Goal: Information Seeking & Learning: Learn about a topic

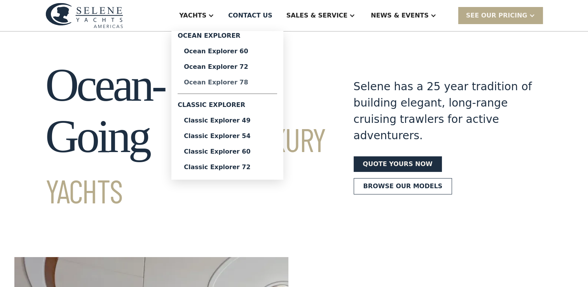
click at [247, 83] on div "Ocean Explorer 78" at bounding box center [227, 82] width 87 height 6
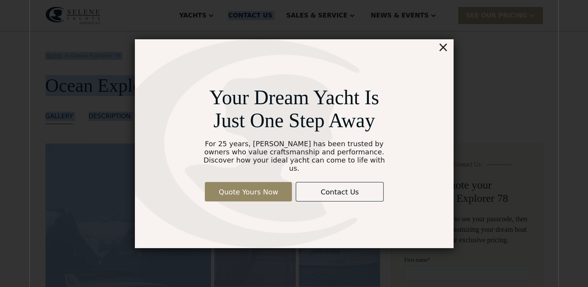
drag, startPoint x: 203, startPoint y: 57, endPoint x: 193, endPoint y: -15, distance: 72.2
click at [193, 0] on html "Yachts Ocean Explorer Ocean Explorer 60 Ocean Explorer 72 Ocean Explorer 78 Cla…" at bounding box center [294, 143] width 588 height 287
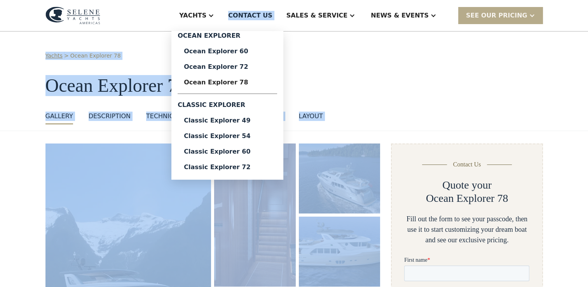
click at [214, 17] on div at bounding box center [211, 15] width 6 height 6
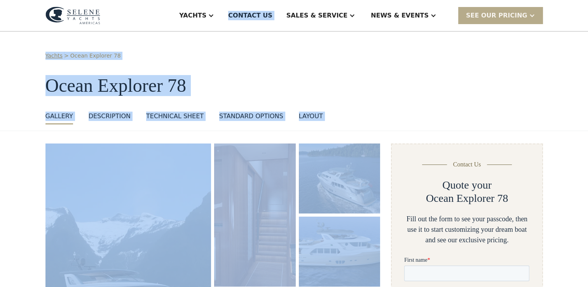
click at [214, 17] on div at bounding box center [211, 15] width 6 height 6
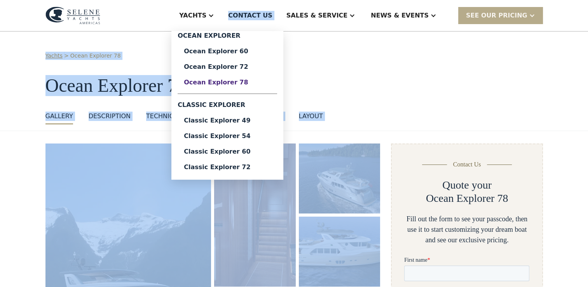
click at [252, 83] on div "Ocean Explorer 78" at bounding box center [227, 82] width 87 height 6
click at [394, 75] on h1 "Ocean Explorer 78" at bounding box center [294, 85] width 498 height 21
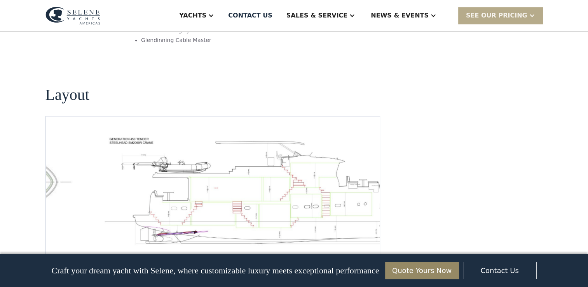
scroll to position [1166, 0]
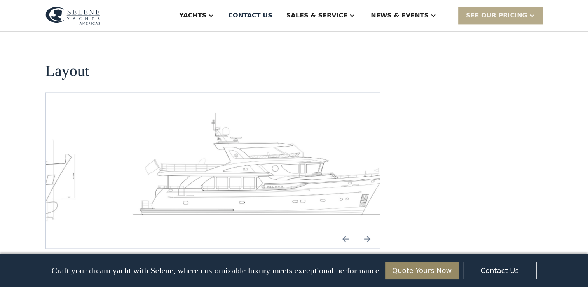
click at [365, 229] on img "Next slide" at bounding box center [367, 238] width 19 height 19
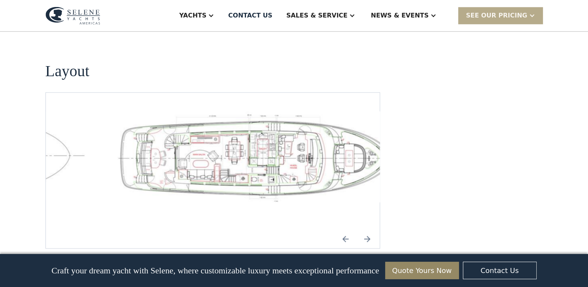
click at [346, 229] on img "Previous slide" at bounding box center [345, 238] width 19 height 19
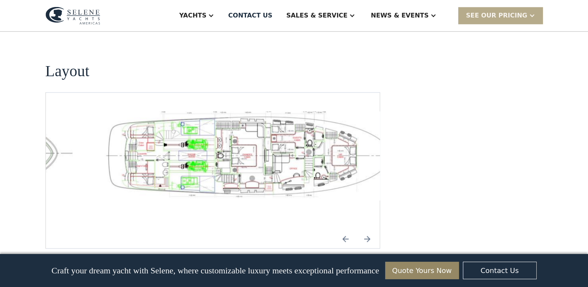
click at [250, 175] on div "3 / 5" at bounding box center [250, 170] width 322 height 118
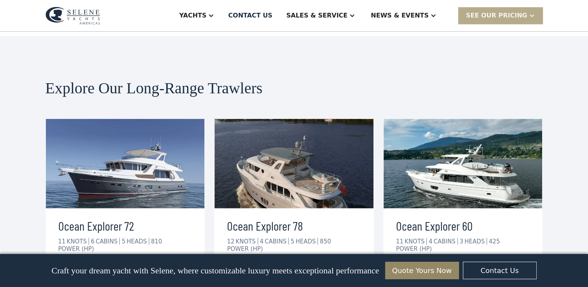
scroll to position [1477, 0]
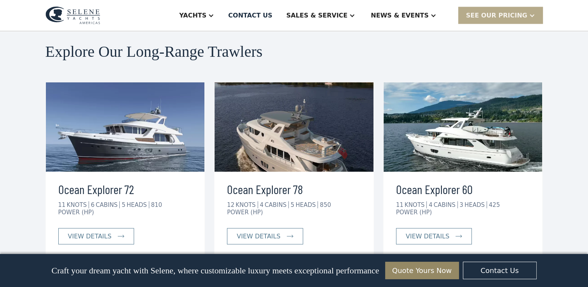
click at [124, 100] on img at bounding box center [125, 126] width 159 height 89
click at [105, 232] on div "view details" at bounding box center [90, 236] width 44 height 9
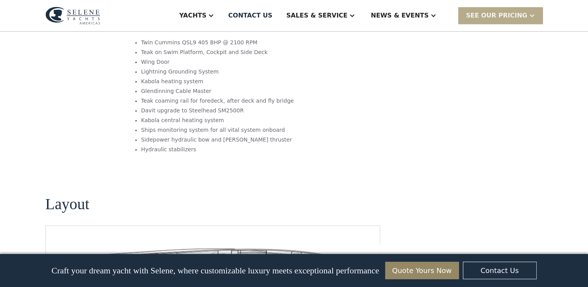
scroll to position [1322, 0]
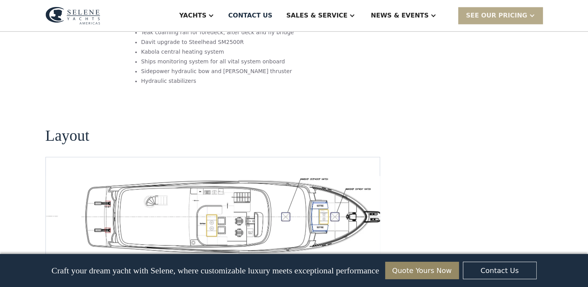
click at [343, 254] on img "Previous slide" at bounding box center [345, 263] width 19 height 19
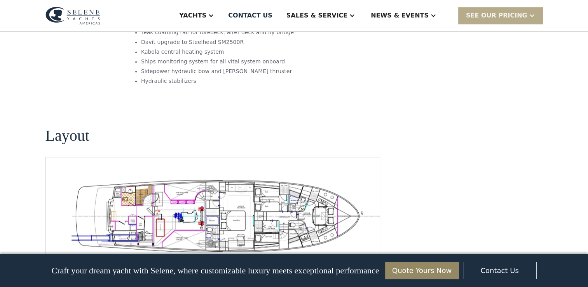
click at [307, 177] on div "No items found." at bounding box center [212, 215] width 335 height 117
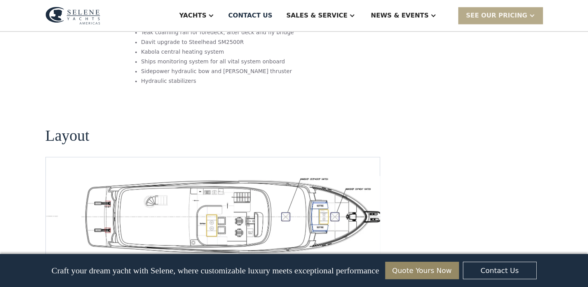
click at [348, 254] on img "Previous slide" at bounding box center [345, 263] width 19 height 19
click at [344, 254] on img "Previous slide" at bounding box center [345, 263] width 19 height 19
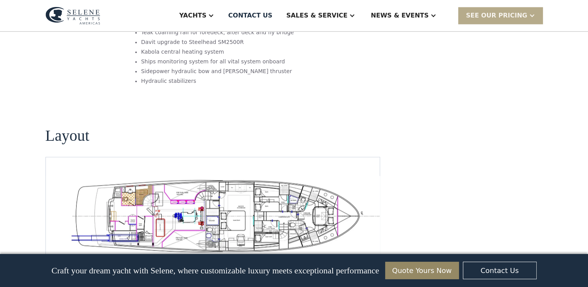
click at [344, 254] on img "Previous slide" at bounding box center [345, 263] width 19 height 19
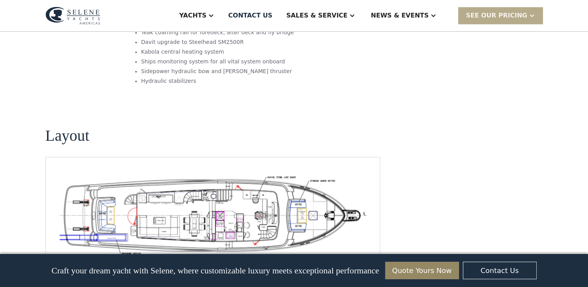
click at [344, 254] on img "Previous slide" at bounding box center [345, 263] width 19 height 19
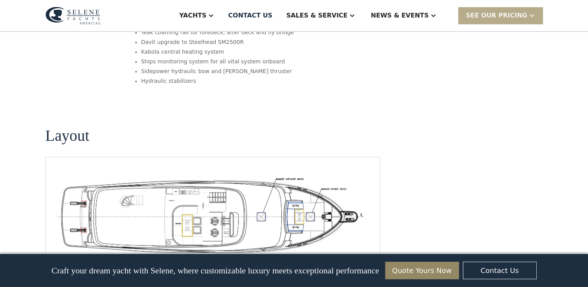
click at [344, 254] on img "Previous slide" at bounding box center [345, 263] width 19 height 19
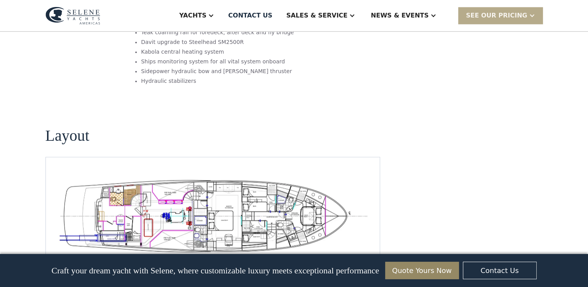
click at [322, 176] on img "open lightbox" at bounding box center [213, 215] width 322 height 79
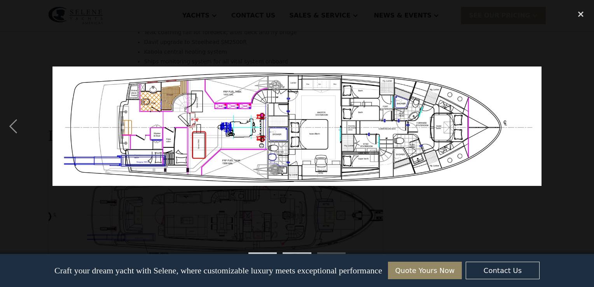
click at [390, 105] on img at bounding box center [296, 125] width 489 height 119
click at [301, 252] on div "show item 2 of 3" at bounding box center [297, 267] width 35 height 40
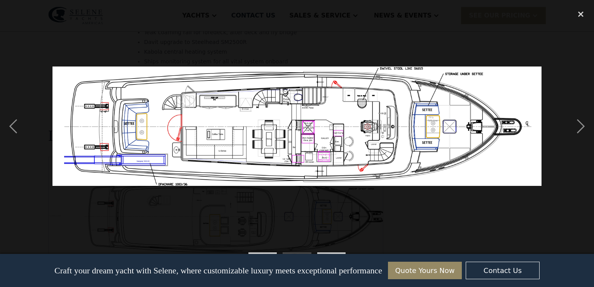
click at [301, 252] on div "show item 2 of 3" at bounding box center [297, 267] width 35 height 40
click at [271, 251] on div "show item 1 of 3" at bounding box center [262, 267] width 35 height 40
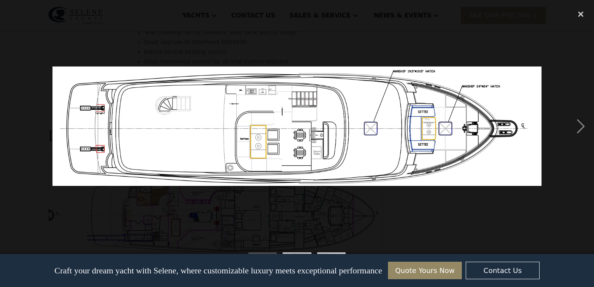
click at [290, 252] on div "show item 2 of 3" at bounding box center [297, 267] width 35 height 40
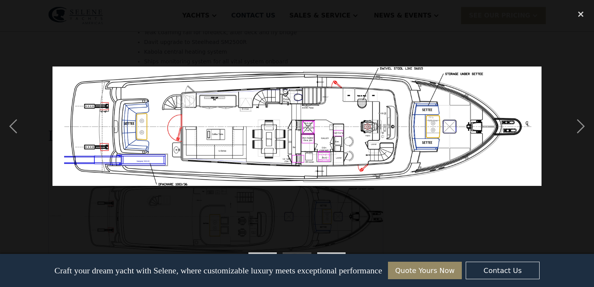
click at [327, 254] on div "Craft your dream yacht with Selene, where customizable luxury meets exceptional…" at bounding box center [297, 270] width 564 height 33
click at [327, 252] on div "show item 3 of 3" at bounding box center [331, 267] width 35 height 40
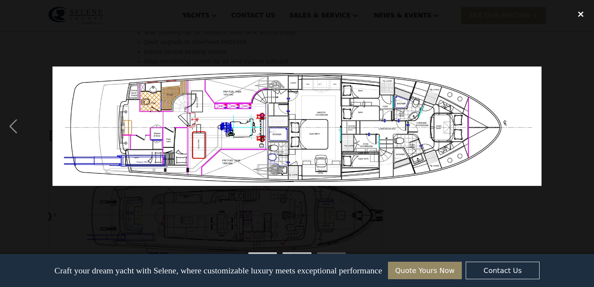
click at [578, 13] on div "close lightbox" at bounding box center [581, 14] width 26 height 17
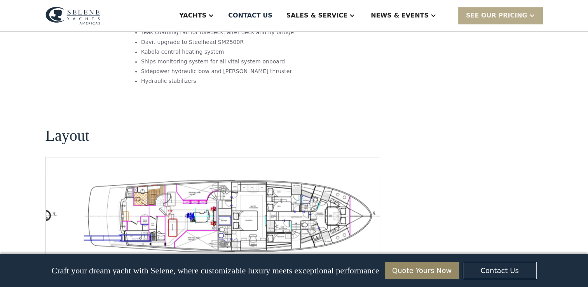
click at [255, 176] on img "open lightbox" at bounding box center [238, 215] width 322 height 79
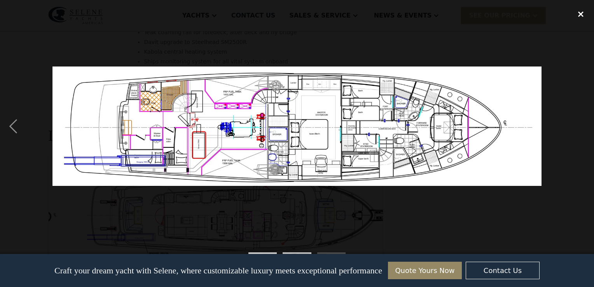
click at [580, 13] on div "close lightbox" at bounding box center [581, 14] width 26 height 17
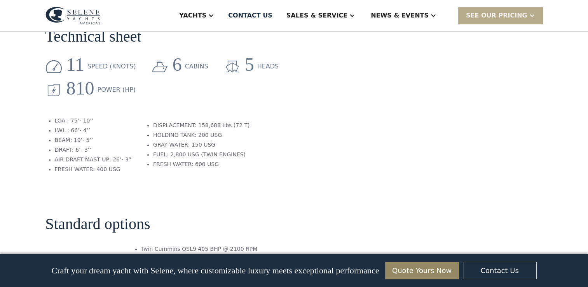
scroll to position [972, 0]
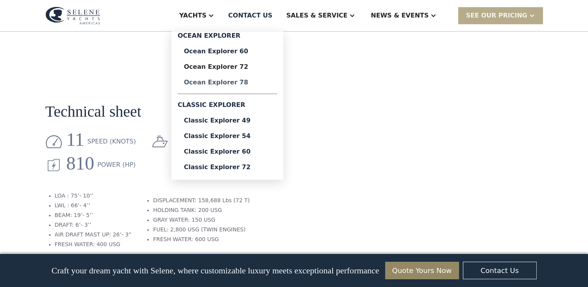
click at [249, 84] on div "Ocean Explorer 78" at bounding box center [227, 82] width 87 height 6
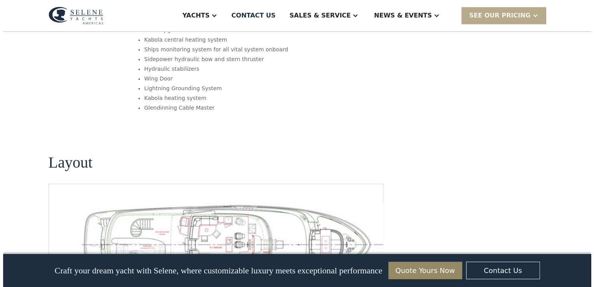
scroll to position [1127, 0]
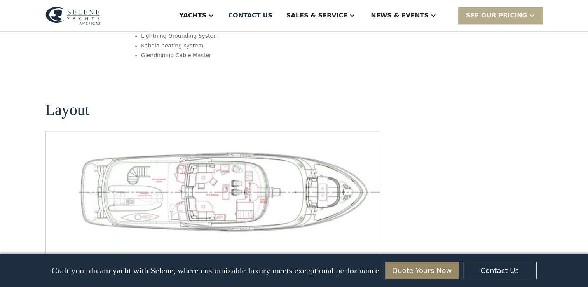
click at [229, 150] on img "open lightbox" at bounding box center [225, 191] width 322 height 82
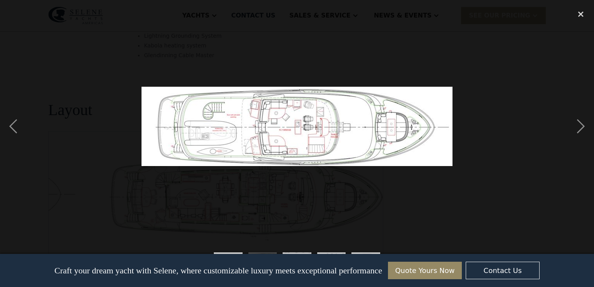
drag, startPoint x: 378, startPoint y: 184, endPoint x: 359, endPoint y: 196, distance: 22.3
click at [359, 196] on div at bounding box center [297, 126] width 594 height 241
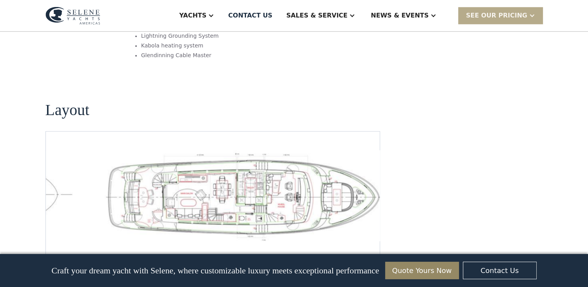
click at [350, 196] on div "4 / 5" at bounding box center [250, 209] width 322 height 118
click at [306, 156] on img "open lightbox" at bounding box center [250, 195] width 322 height 91
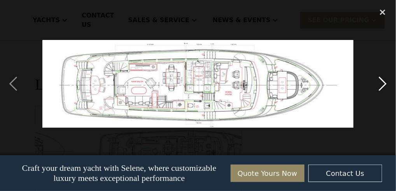
click at [384, 81] on div "next image" at bounding box center [382, 84] width 26 height 161
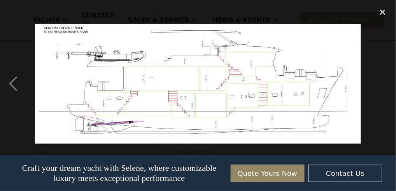
click at [384, 81] on div "next image" at bounding box center [382, 84] width 26 height 161
click at [374, 89] on div "next image" at bounding box center [382, 84] width 26 height 161
click at [15, 80] on div "previous image" at bounding box center [13, 84] width 26 height 161
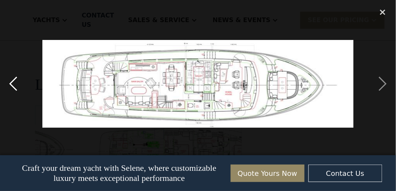
click at [15, 80] on div "previous image" at bounding box center [13, 84] width 26 height 161
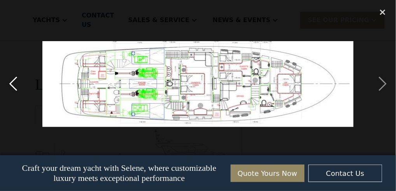
click at [15, 80] on div "previous image" at bounding box center [13, 84] width 26 height 161
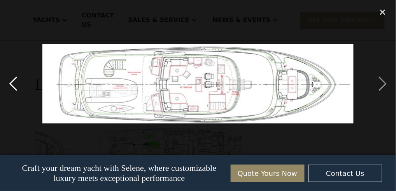
click at [15, 80] on div "previous image" at bounding box center [13, 84] width 26 height 161
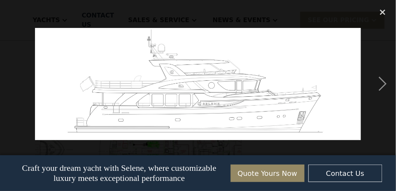
click at [15, 80] on div "previous image" at bounding box center [13, 84] width 26 height 161
click at [385, 83] on div "next image" at bounding box center [382, 84] width 26 height 161
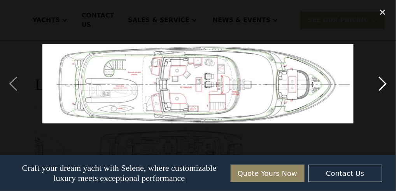
click at [385, 83] on div "next image" at bounding box center [382, 84] width 26 height 161
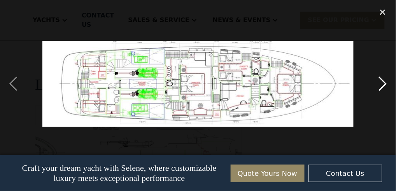
click at [385, 83] on div "next image" at bounding box center [382, 84] width 26 height 161
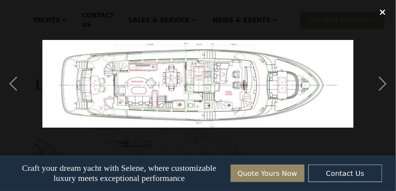
click at [383, 9] on div "close lightbox" at bounding box center [382, 12] width 26 height 17
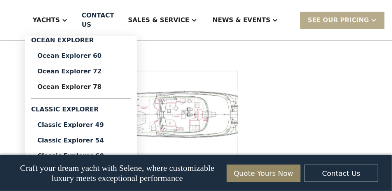
scroll to position [1213, 0]
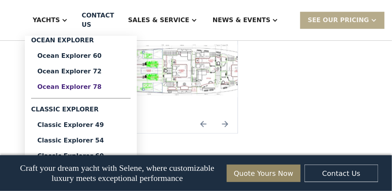
click at [91, 87] on div "Ocean Explorer 78" at bounding box center [80, 87] width 87 height 6
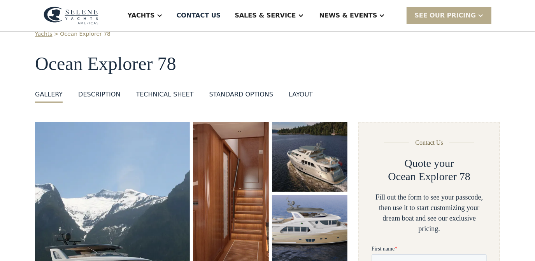
scroll to position [12, 0]
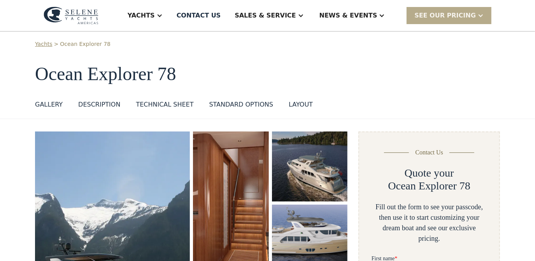
click at [288, 103] on div "layout" at bounding box center [300, 104] width 24 height 9
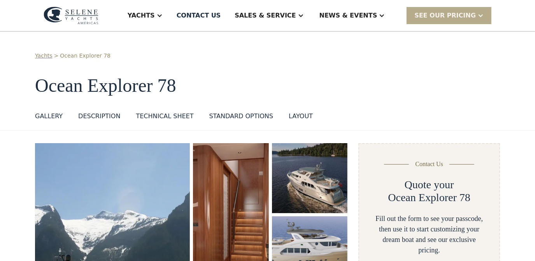
click at [231, 116] on div "standard options" at bounding box center [241, 116] width 64 height 9
